Goal: Navigation & Orientation: Find specific page/section

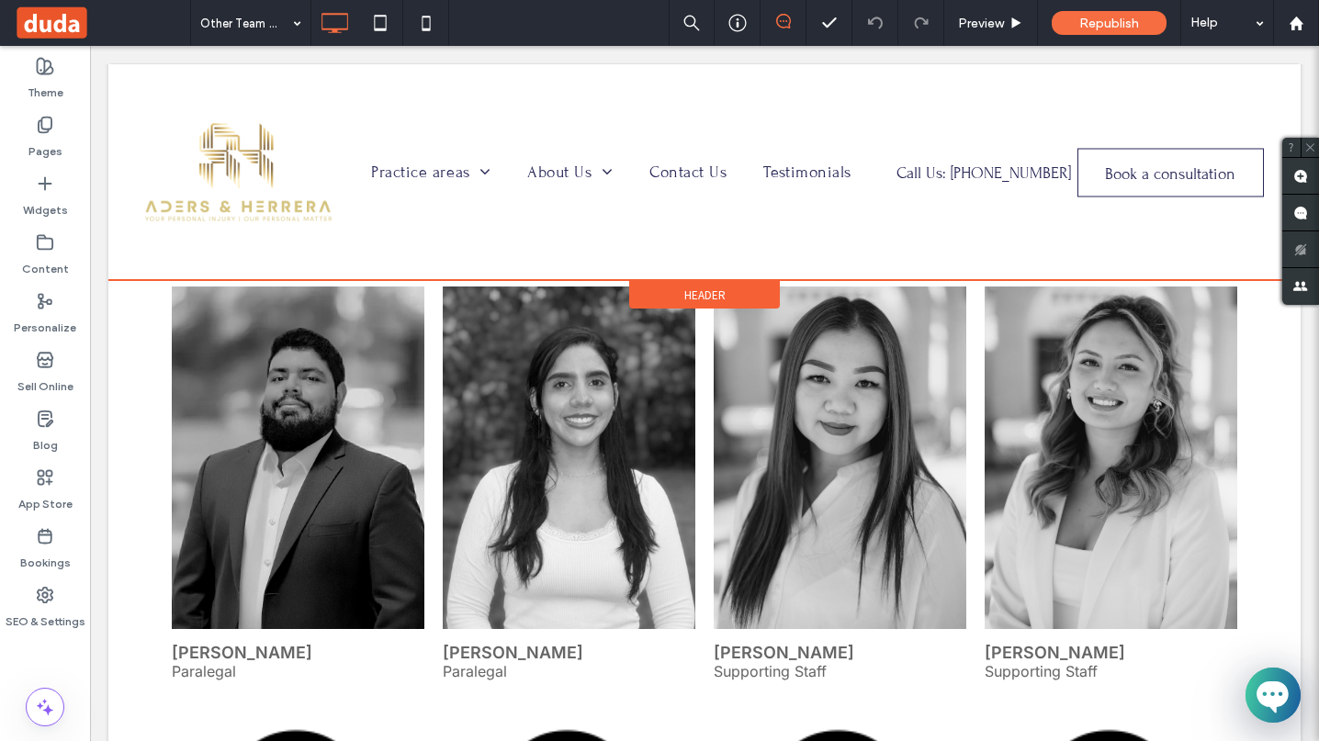
click at [823, 174] on div at bounding box center [704, 172] width 1192 height 216
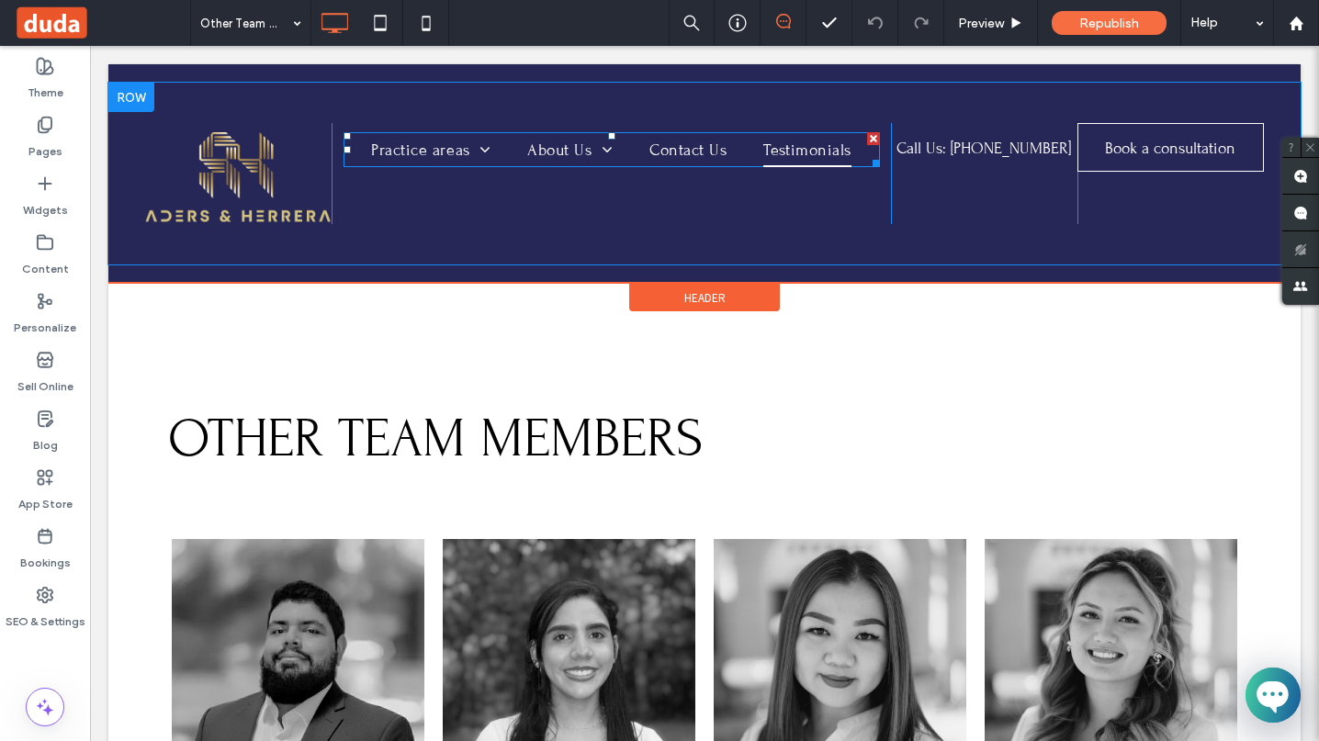
click at [785, 143] on span "Testimonials" at bounding box center [806, 149] width 87 height 35
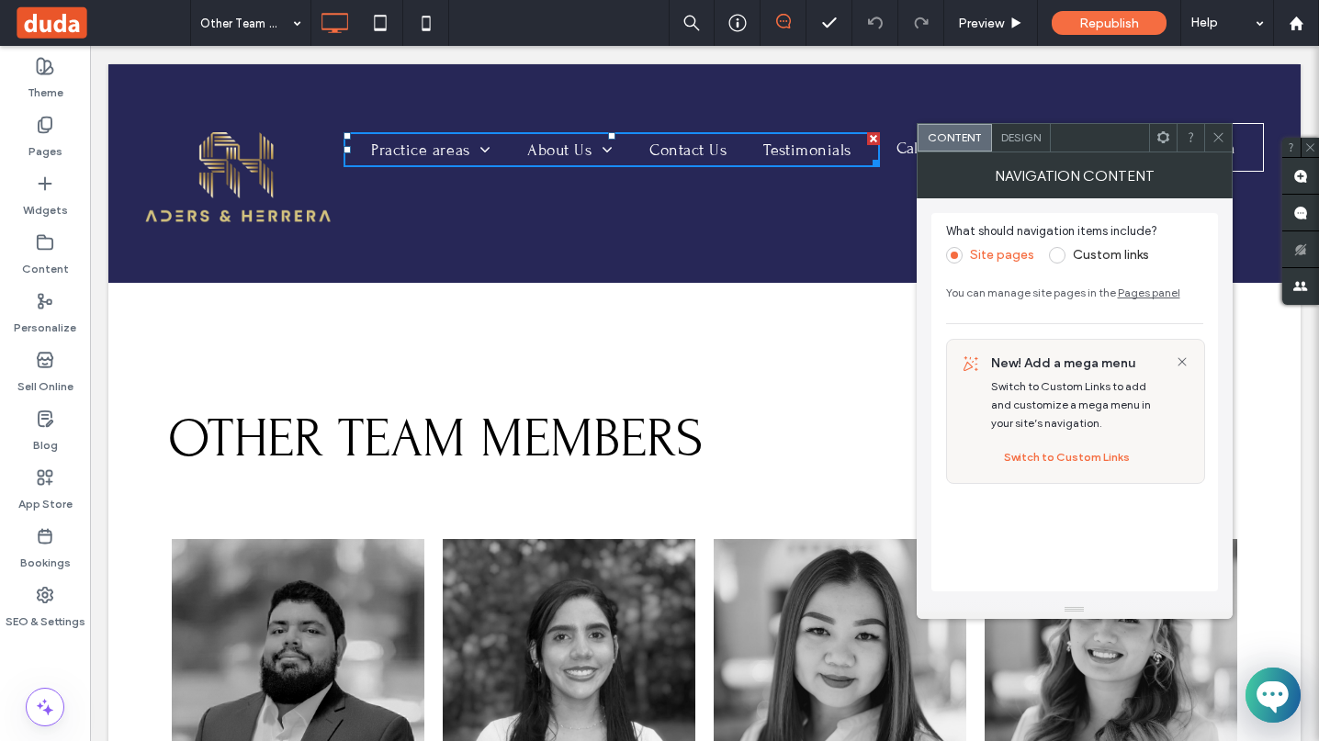
click at [1217, 135] on icon at bounding box center [1218, 137] width 14 height 14
